Goal: Navigation & Orientation: Find specific page/section

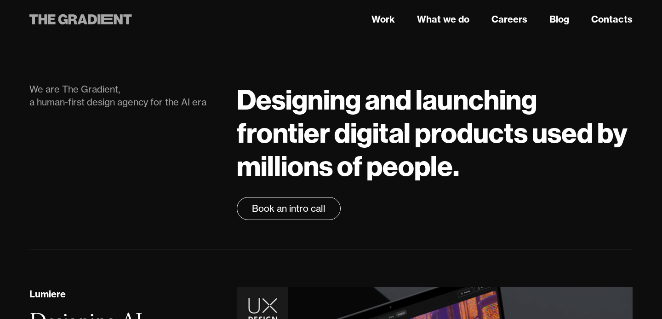
click at [102, 16] on icon at bounding box center [107, 19] width 12 height 10
click at [378, 20] on link "Work" at bounding box center [383, 19] width 23 height 14
